Goal: Transaction & Acquisition: Subscribe to service/newsletter

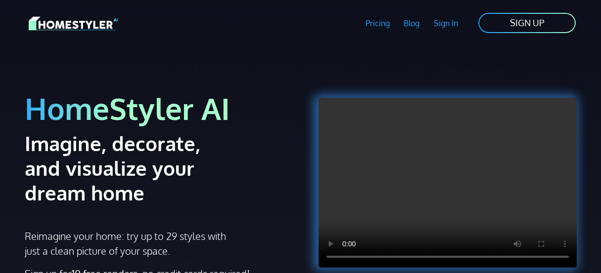
click at [484, 28] on link "SIGN UP" at bounding box center [526, 23] width 99 height 22
click at [358, 29] on link "Pricing" at bounding box center [377, 23] width 39 height 23
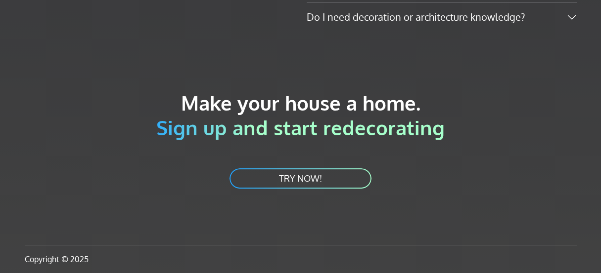
scroll to position [2483, 0]
